Goal: Navigation & Orientation: Go to known website

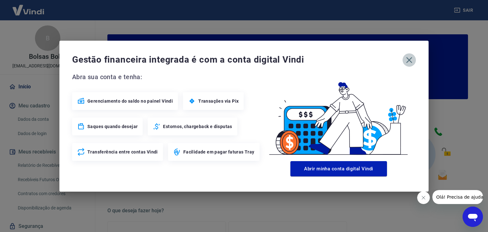
click at [408, 58] on icon "button" at bounding box center [410, 60] width 6 height 6
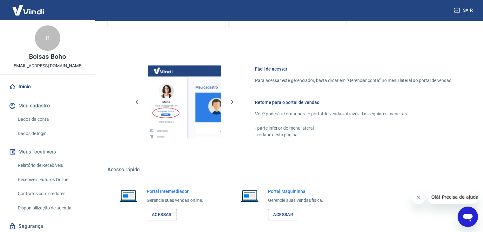
scroll to position [336, 0]
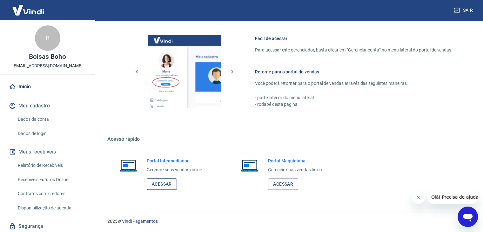
click at [169, 185] on link "Acessar" at bounding box center [162, 184] width 30 height 12
